Goal: Find specific page/section: Find specific page/section

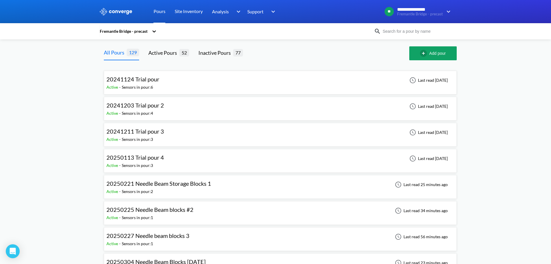
click at [416, 32] on input at bounding box center [416, 31] width 70 height 6
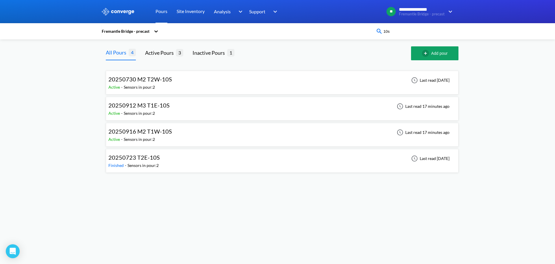
type input "10s"
click at [315, 109] on div "20250912 M3 T1E-10S Active - Sensors in pour: 2 Last read 17 minutes ago" at bounding box center [282, 108] width 348 height 19
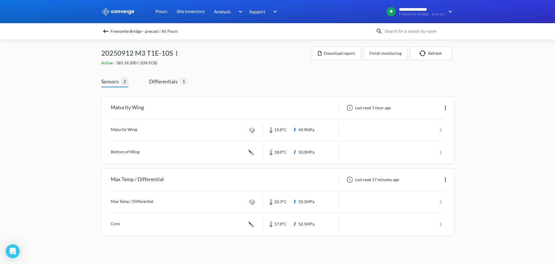
click at [110, 30] on div "Fremantle Bridge - precast / All Pours" at bounding box center [238, 31] width 275 height 8
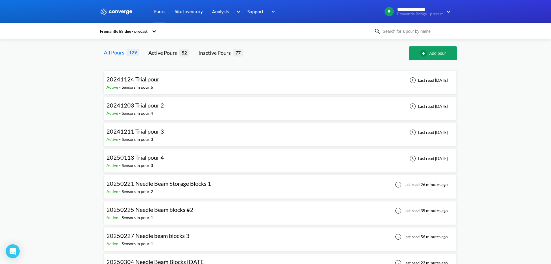
click at [421, 36] on div "Fremantle Bridge - precast" at bounding box center [275, 31] width 353 height 13
click at [419, 32] on input at bounding box center [416, 31] width 70 height 6
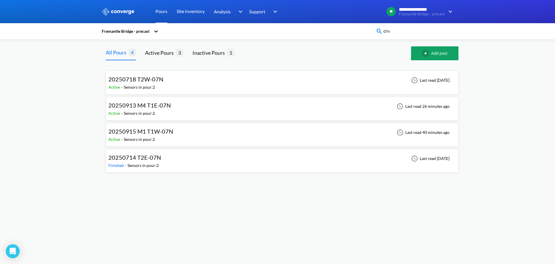
type input "07n"
click at [270, 138] on div "20250915 M1 T1W-07N Active - Sensors in pour: 2 Last read 40 minutes ago" at bounding box center [282, 134] width 348 height 19
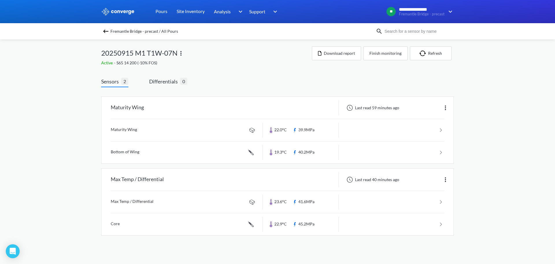
click at [106, 31] on img at bounding box center [105, 31] width 7 height 7
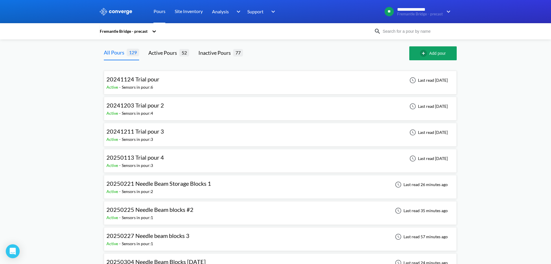
click at [411, 32] on input at bounding box center [416, 31] width 70 height 6
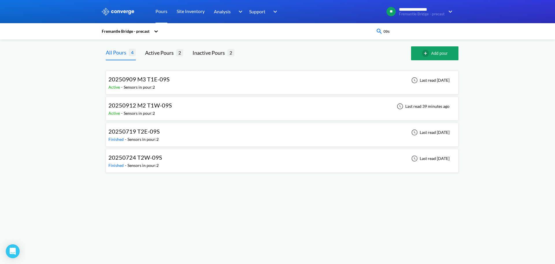
type input "09s"
click at [290, 90] on div "20250909 M3 T1E-09S Active - Sensors in pour: 2 Last read [DATE]" at bounding box center [282, 82] width 348 height 19
